Goal: Task Accomplishment & Management: Complete application form

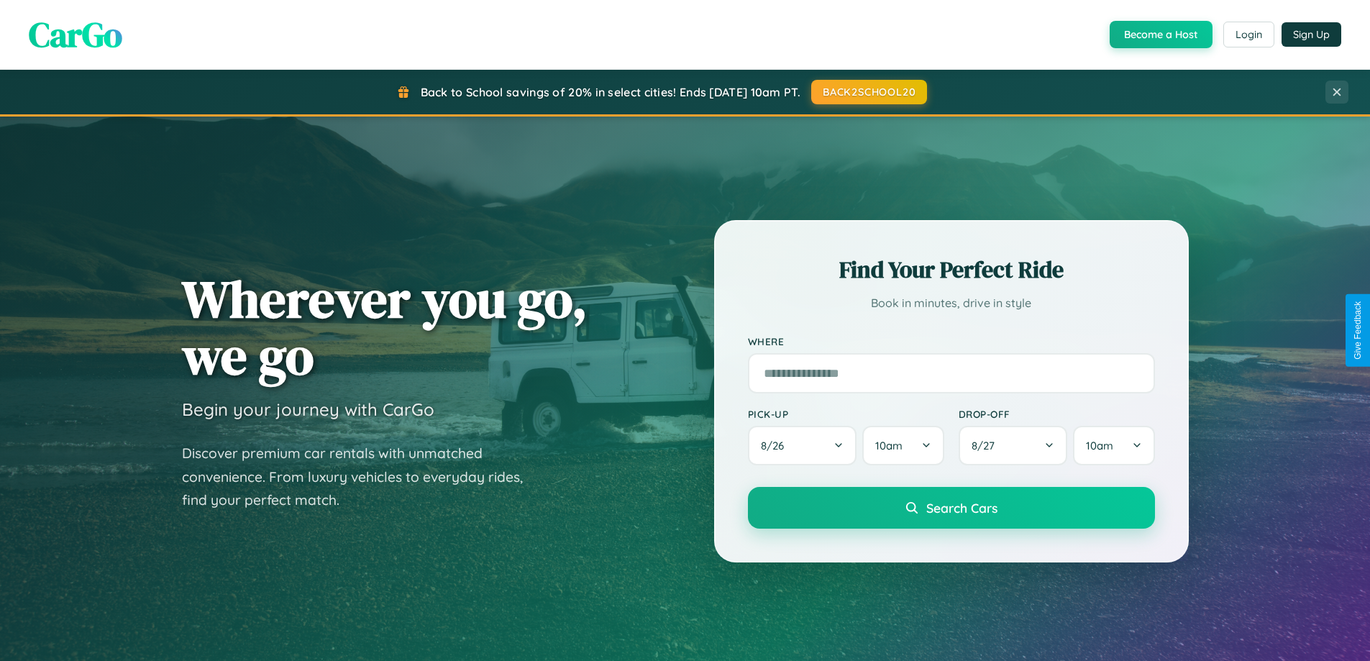
scroll to position [620, 0]
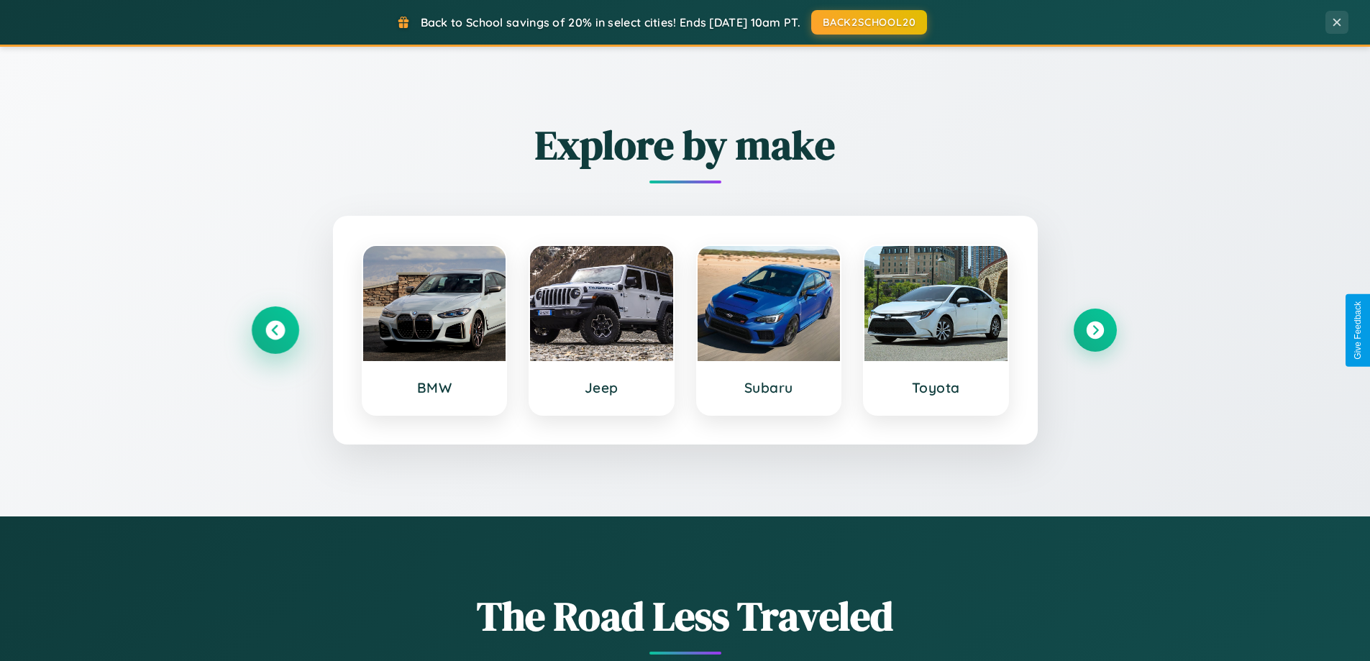
click at [275, 330] on icon at bounding box center [274, 330] width 19 height 19
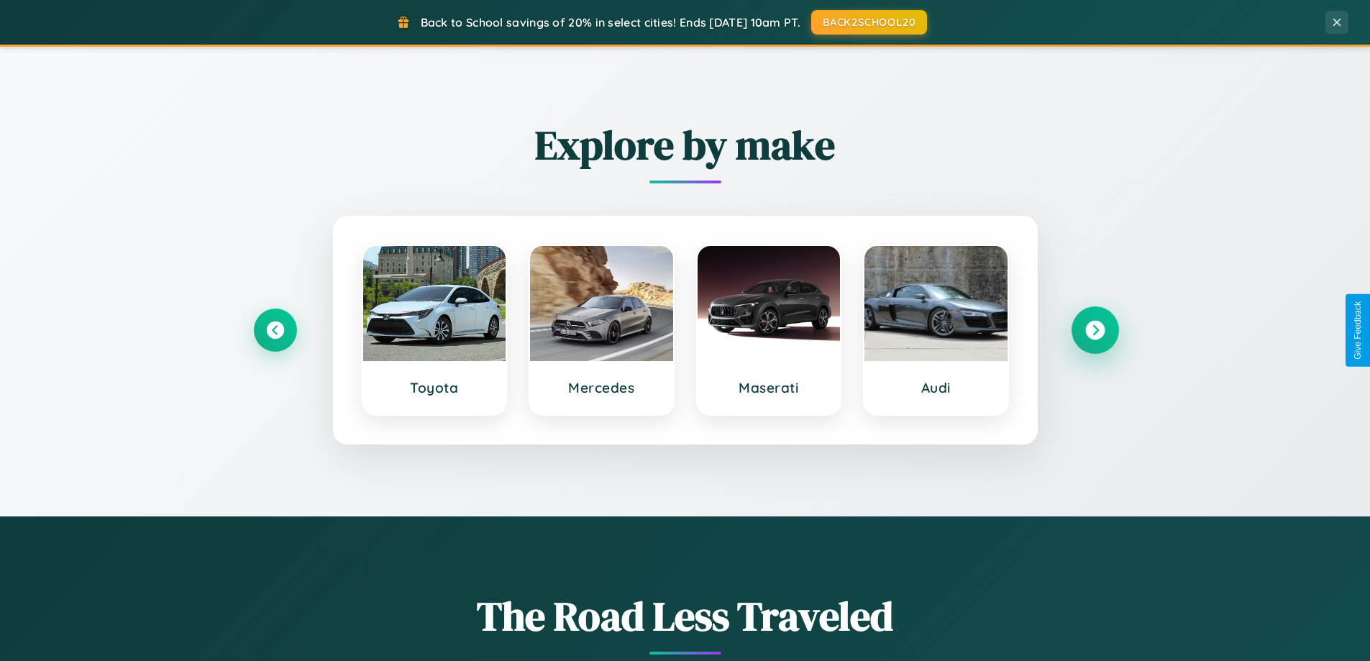
click at [1095, 330] on icon at bounding box center [1094, 330] width 19 height 19
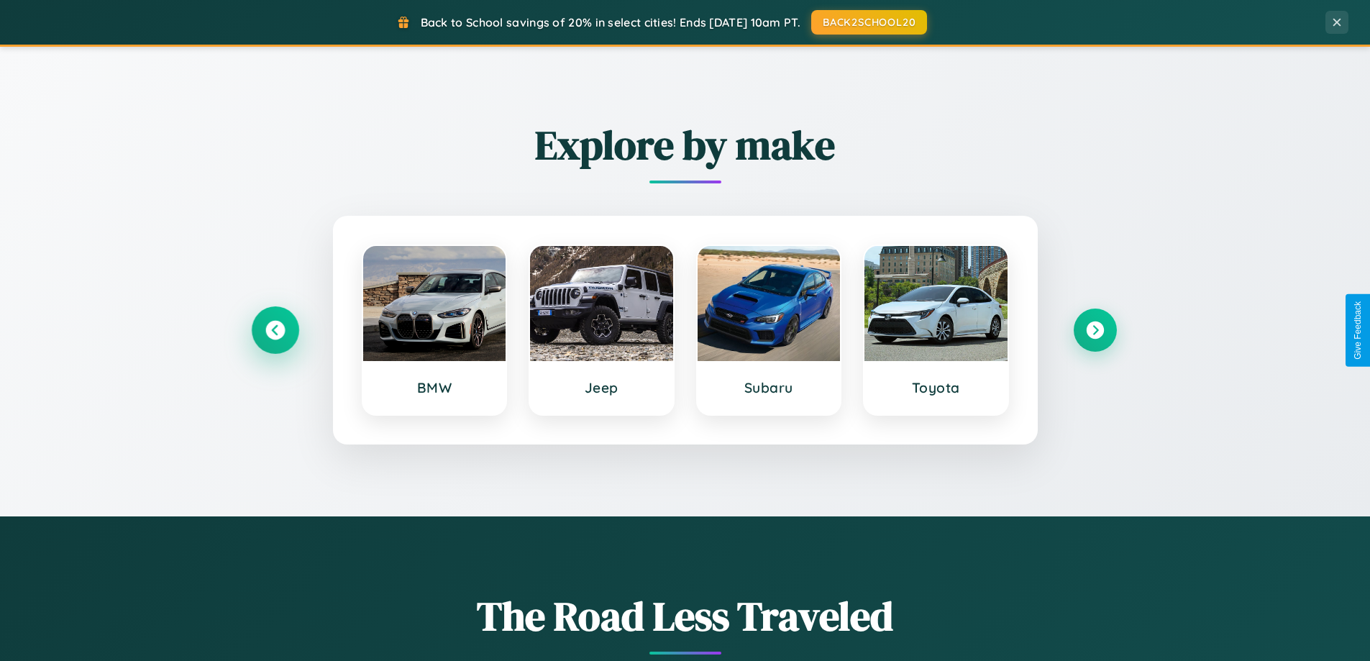
click at [275, 330] on icon at bounding box center [274, 330] width 19 height 19
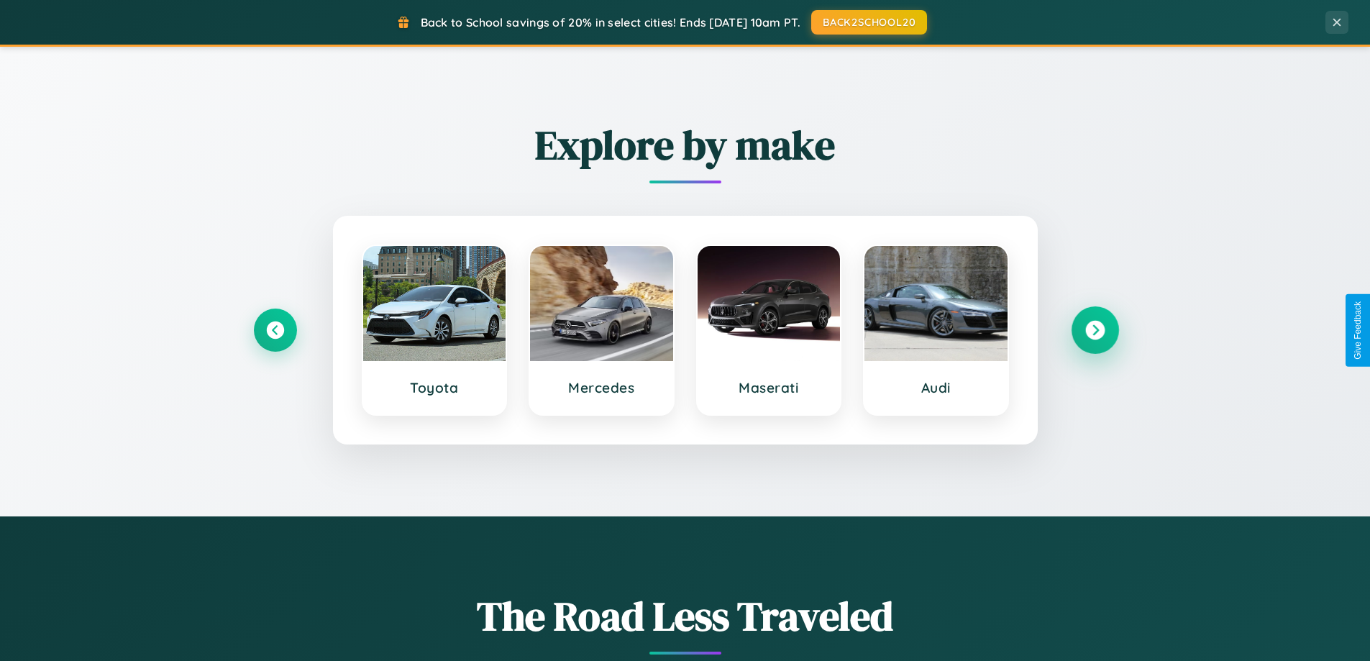
click at [1095, 330] on icon at bounding box center [1094, 330] width 19 height 19
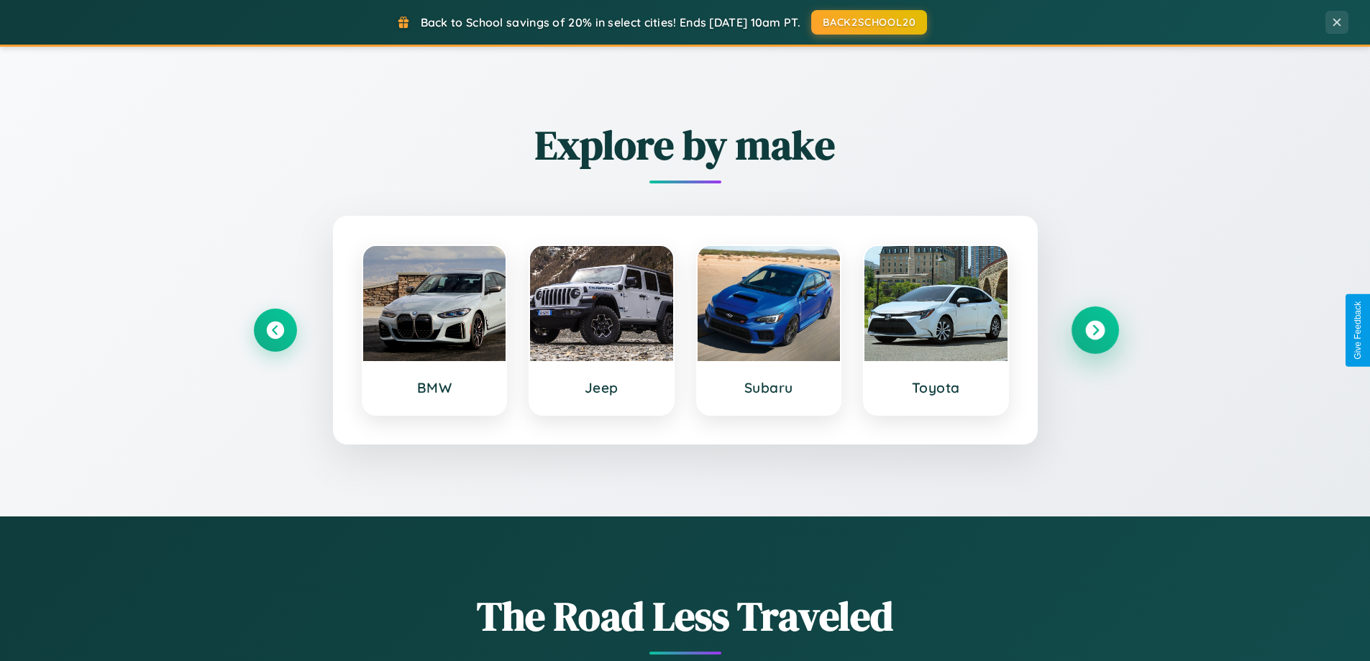
click at [1095, 330] on icon at bounding box center [1094, 330] width 19 height 19
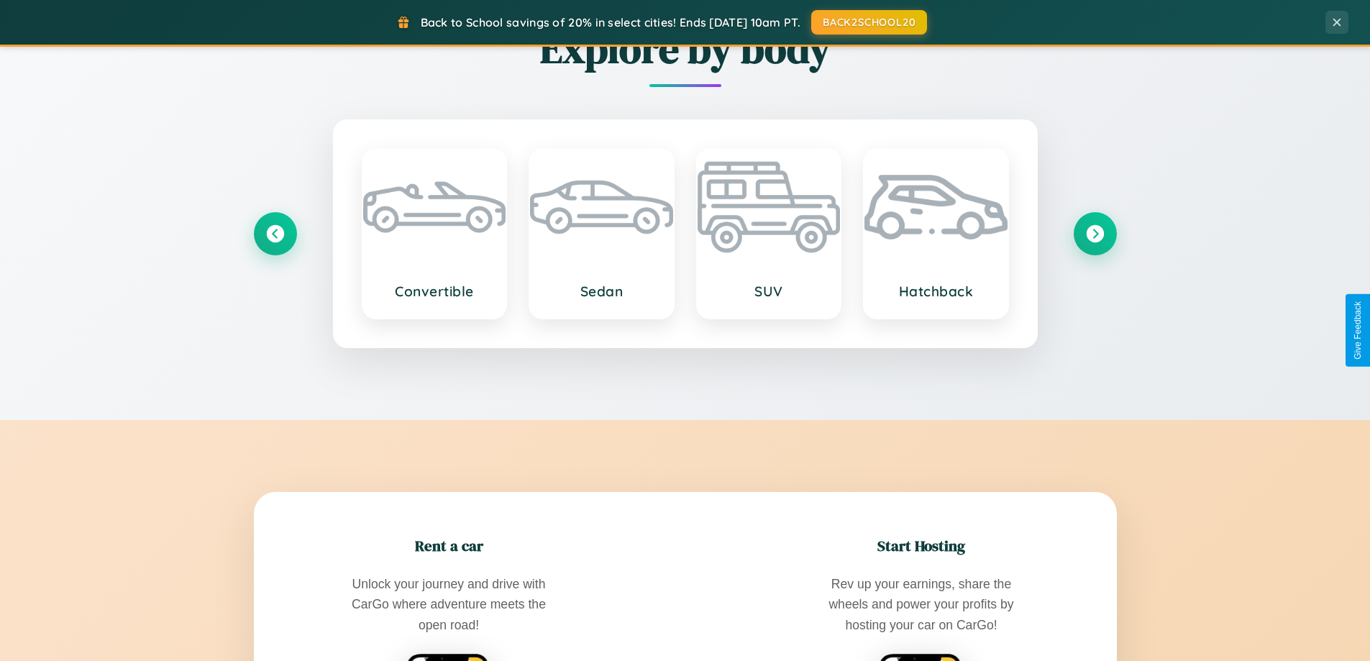
scroll to position [2767, 0]
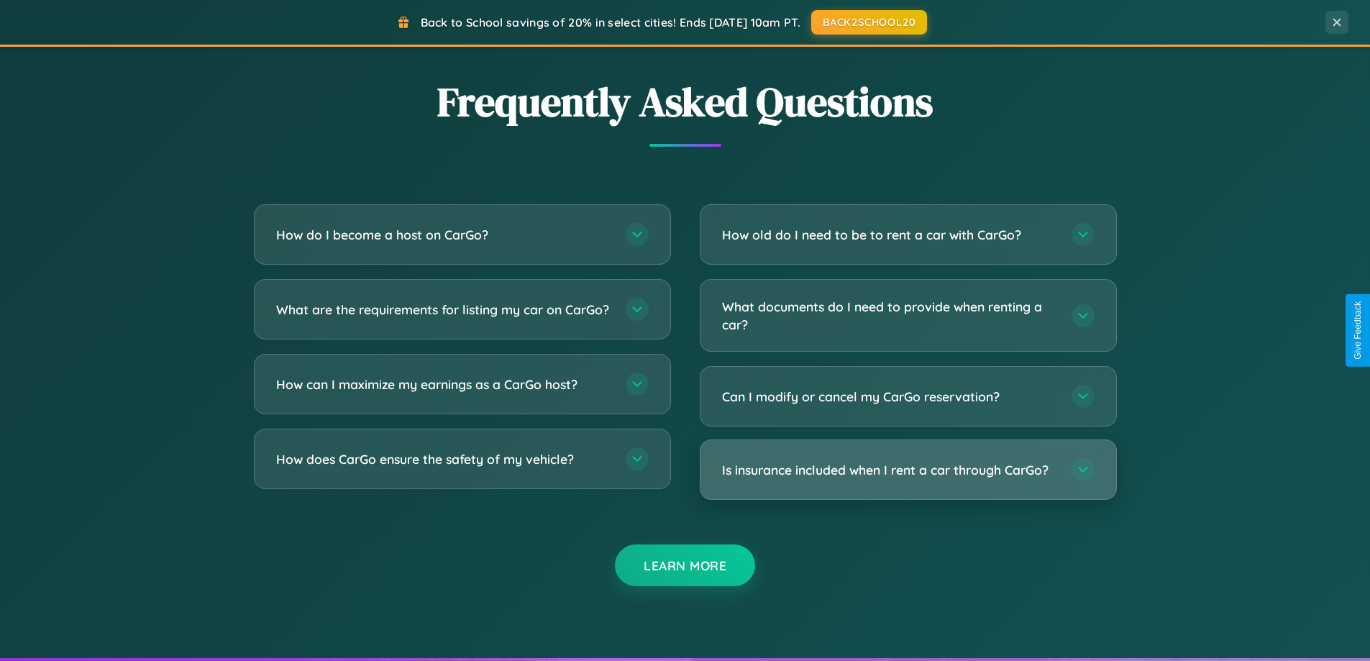
click at [908, 470] on h3 "Is insurance included when I rent a car through CarGo?" at bounding box center [889, 470] width 335 height 18
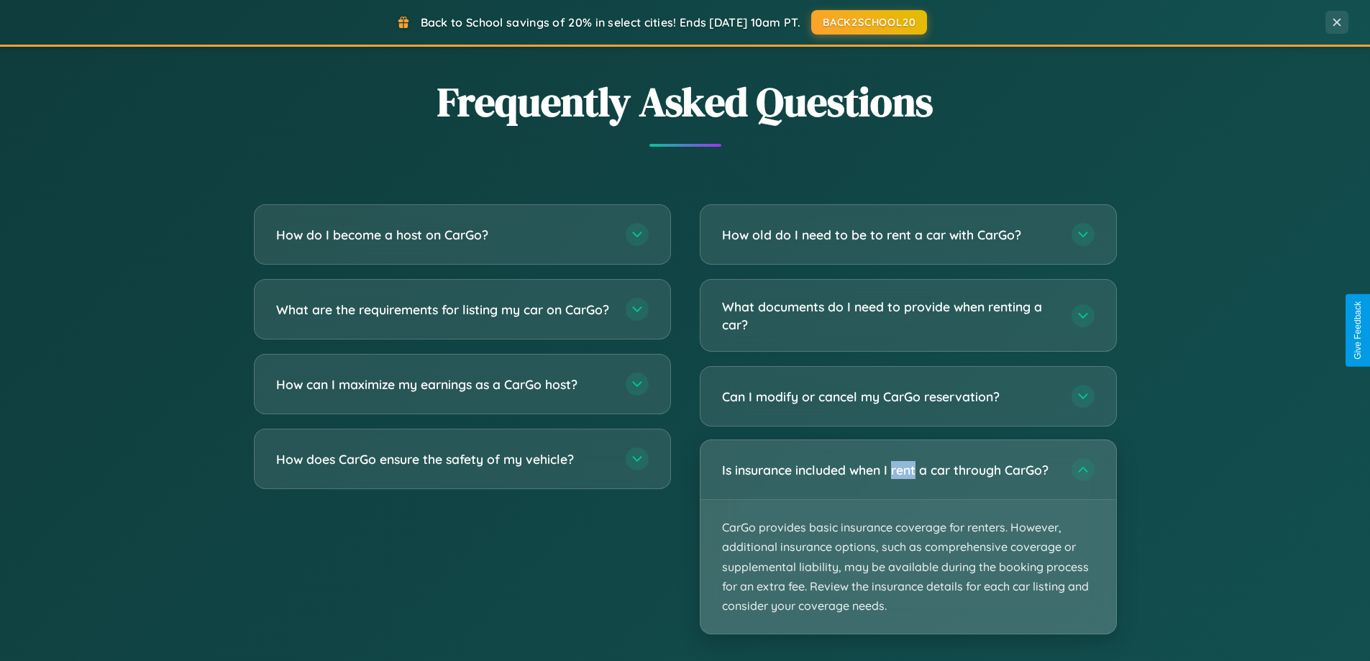
click at [908, 537] on p "CarGo provides basic insurance coverage for renters. However, additional insura…" at bounding box center [908, 567] width 416 height 134
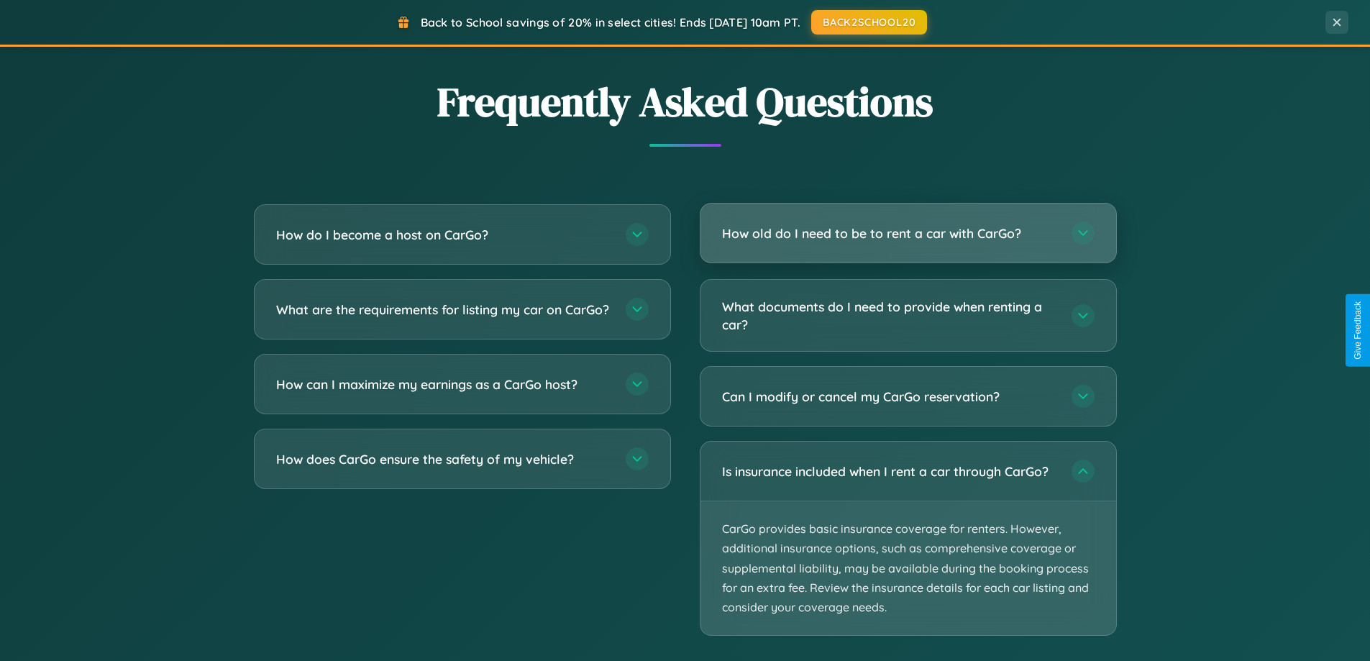
click at [908, 234] on h3 "How old do I need to be to rent a car with CarGo?" at bounding box center [889, 233] width 335 height 18
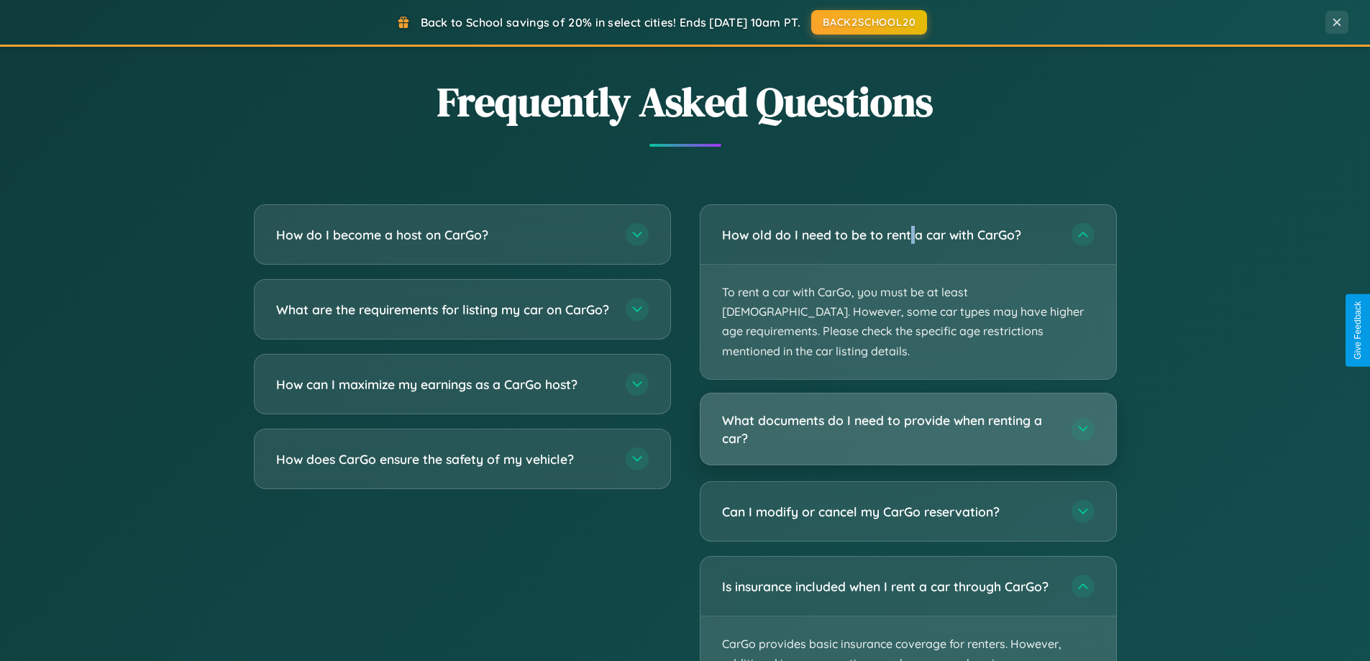
click at [908, 411] on h3 "What documents do I need to provide when renting a car?" at bounding box center [889, 428] width 335 height 35
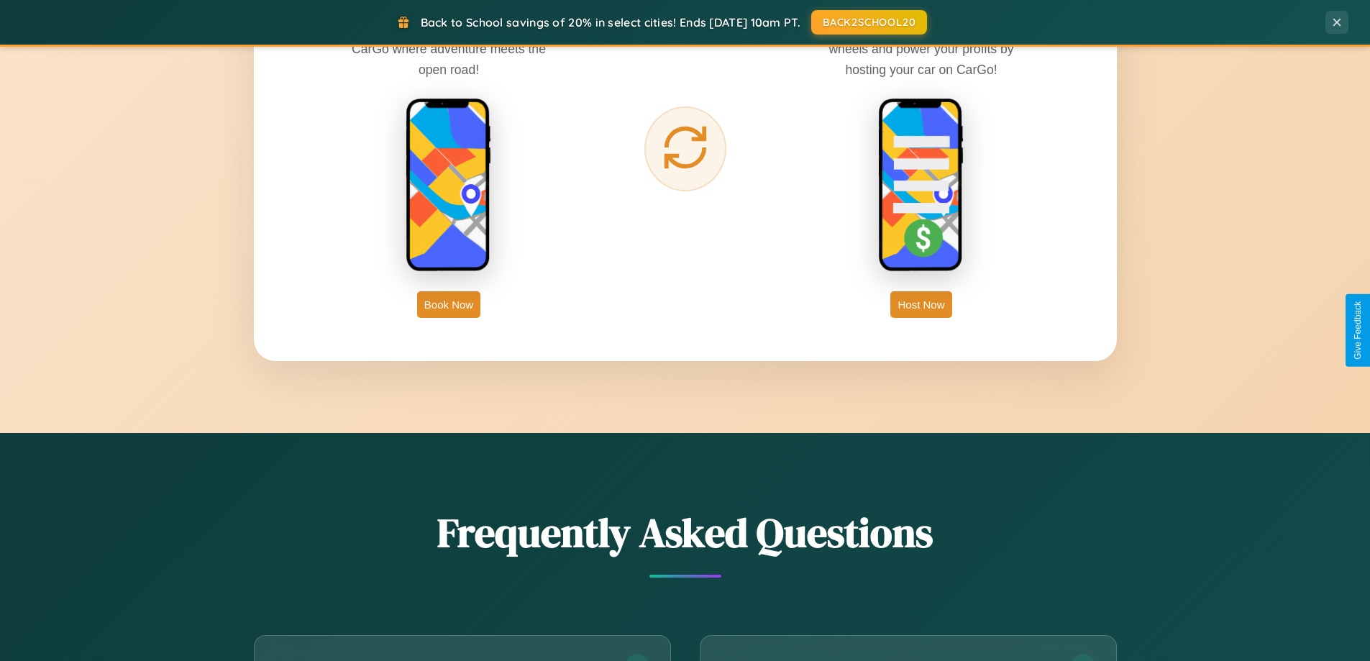
scroll to position [2311, 0]
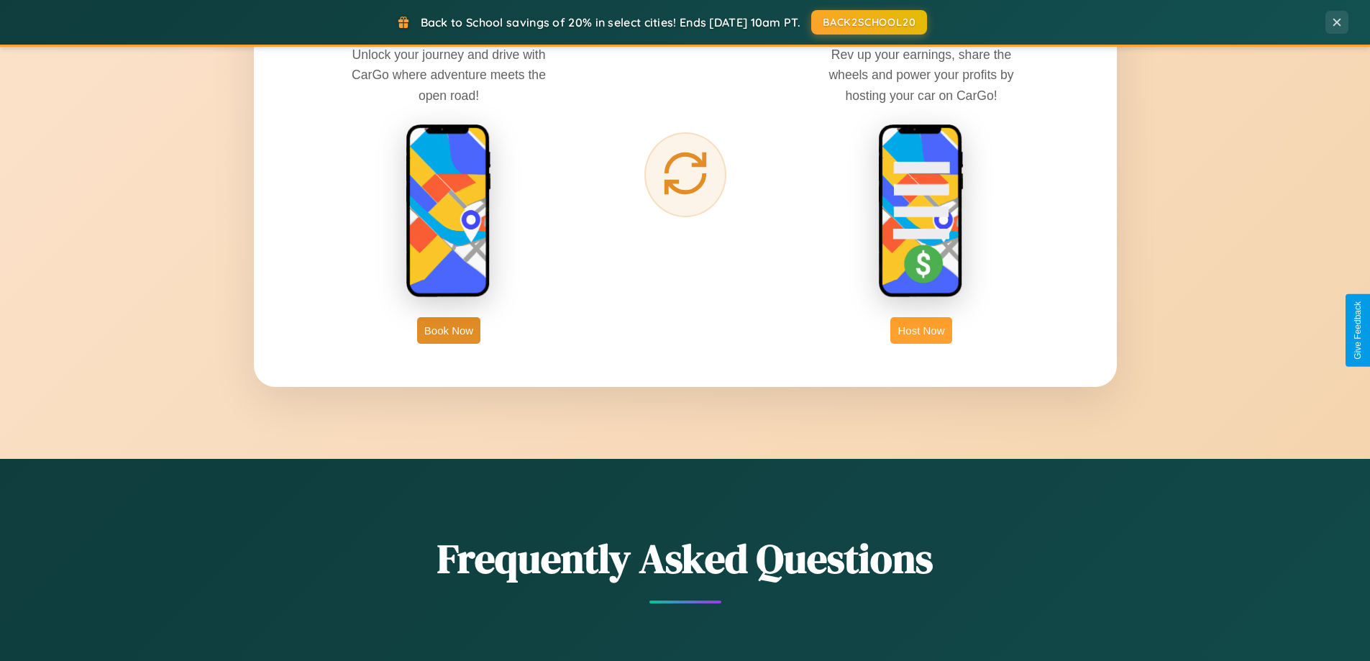
click at [921, 330] on button "Host Now" at bounding box center [920, 330] width 61 height 27
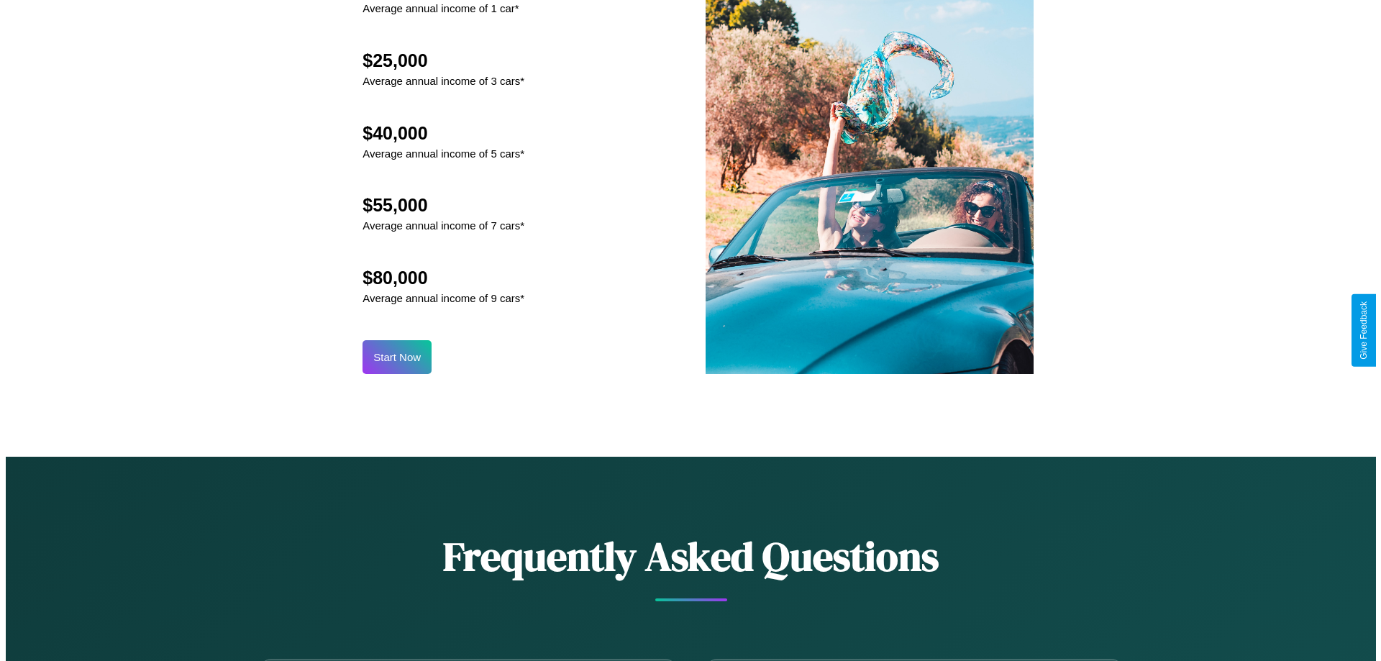
scroll to position [1499, 0]
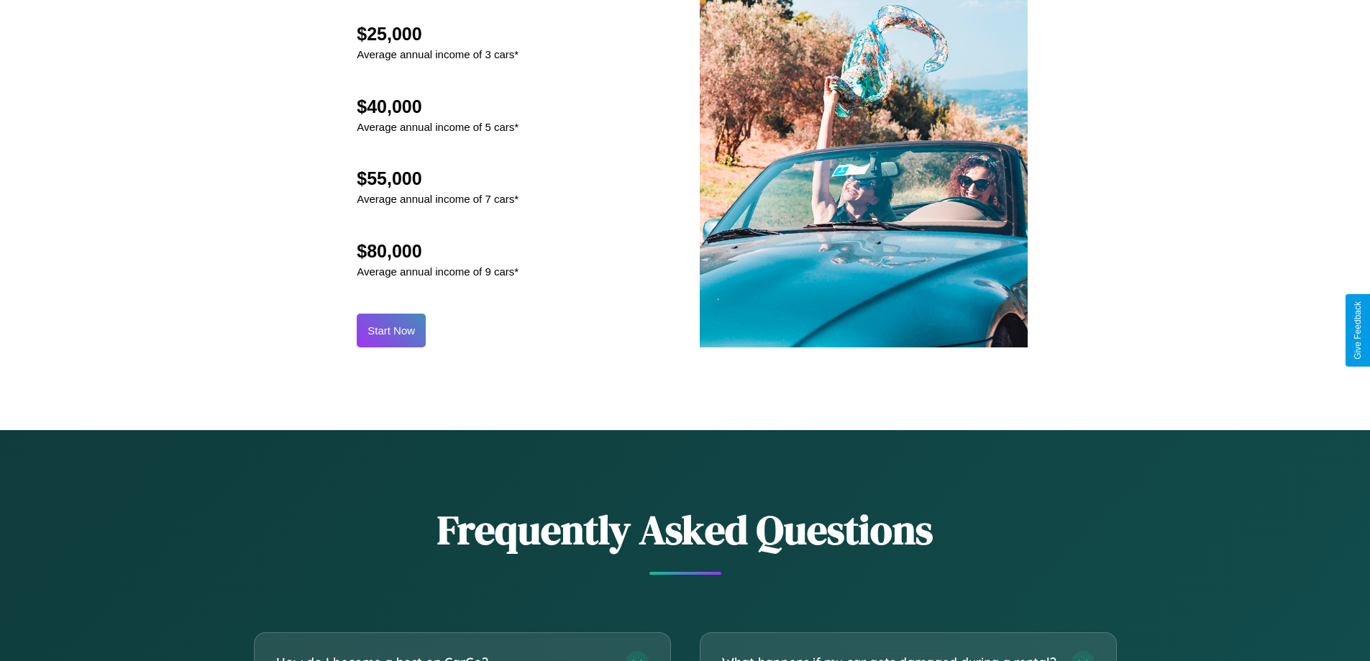
click at [391, 330] on button "Start Now" at bounding box center [391, 331] width 69 height 34
